Goal: Task Accomplishment & Management: Complete application form

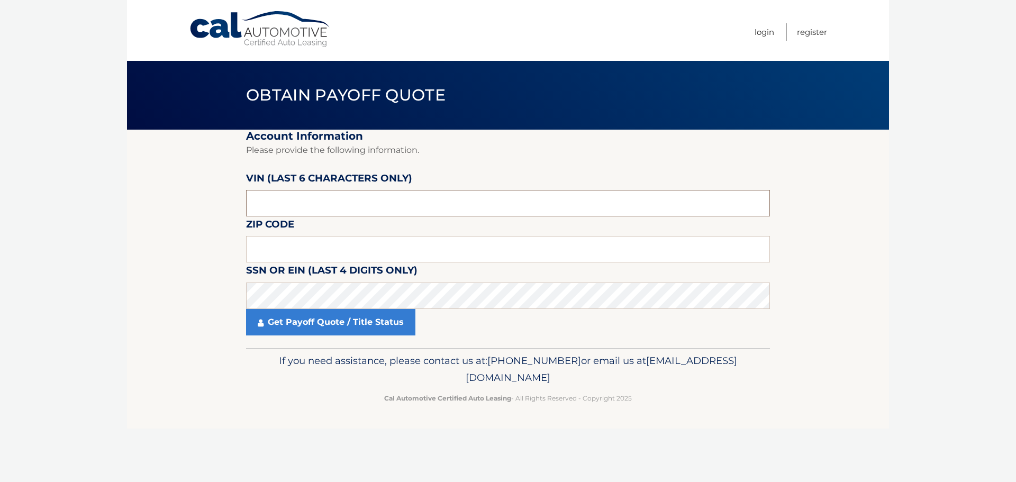
click at [292, 207] on input "text" at bounding box center [508, 203] width 524 height 26
paste input "1C6SRF"
type input "1C6SRF"
click at [242, 204] on section "Account Information Please provide the following information. [PERSON_NAME] (la…" at bounding box center [508, 239] width 762 height 219
click at [263, 208] on input "text" at bounding box center [508, 203] width 524 height 26
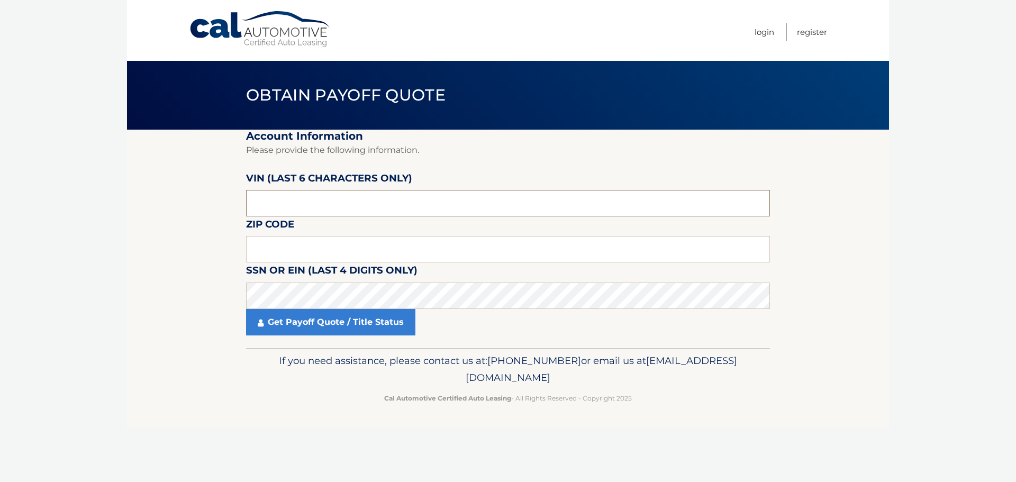
click at [319, 206] on input "text" at bounding box center [508, 203] width 524 height 26
drag, startPoint x: 319, startPoint y: 206, endPoint x: 253, endPoint y: 203, distance: 66.2
click at [253, 203] on input "text" at bounding box center [508, 203] width 524 height 26
type input "3*****"
drag, startPoint x: 288, startPoint y: 205, endPoint x: 244, endPoint y: 201, distance: 44.7
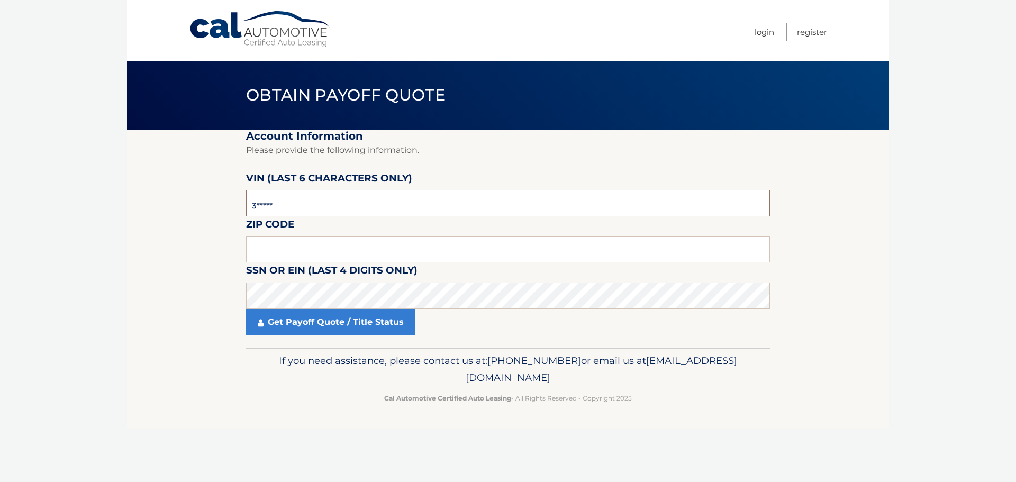
click at [244, 201] on section "Account Information Please provide the following information. VIN (last 6 chara…" at bounding box center [508, 239] width 762 height 219
type input "385121"
click at [289, 239] on input "text" at bounding box center [508, 249] width 524 height 26
click at [339, 253] on input "text" at bounding box center [508, 249] width 524 height 26
click at [343, 251] on input "text" at bounding box center [508, 249] width 524 height 26
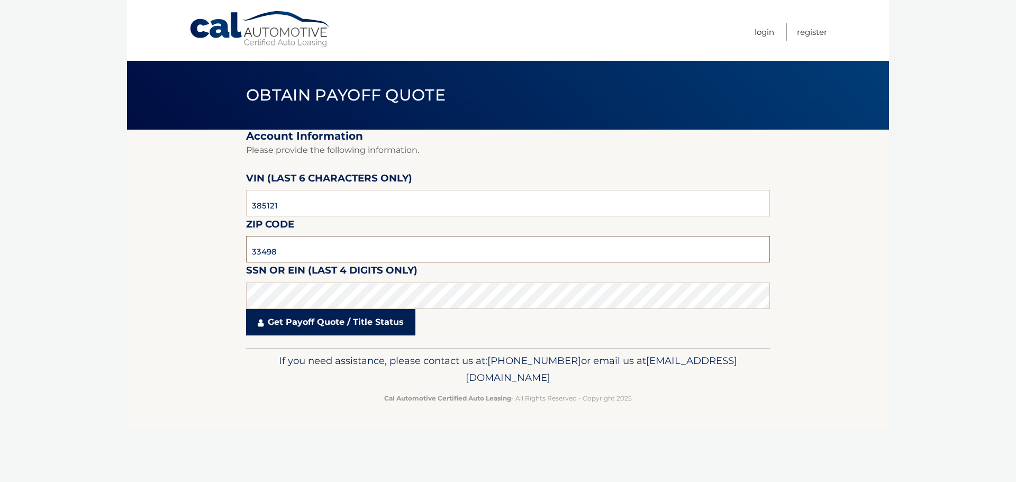
type input "33498"
click at [352, 325] on link "Get Payoff Quote / Title Status" at bounding box center [330, 322] width 169 height 26
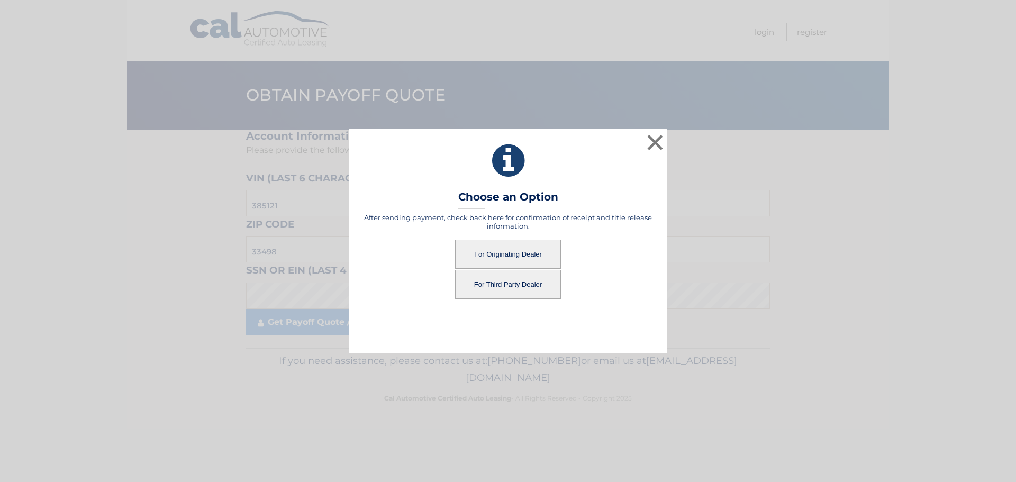
click at [509, 283] on button "For Third Party Dealer" at bounding box center [508, 284] width 106 height 29
click at [489, 282] on button "For Third Party Dealer" at bounding box center [508, 284] width 106 height 29
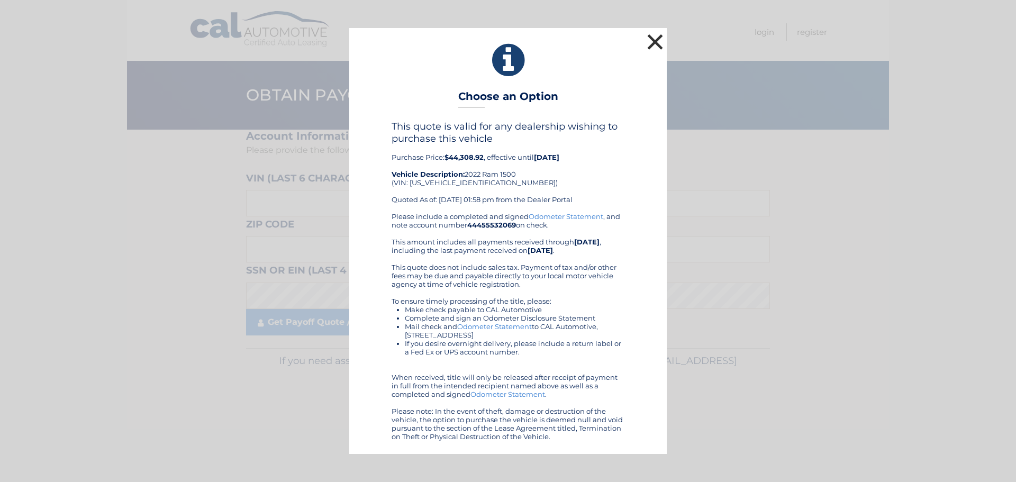
click at [651, 44] on button "×" at bounding box center [655, 41] width 21 height 21
